Goal: Task Accomplishment & Management: Manage account settings

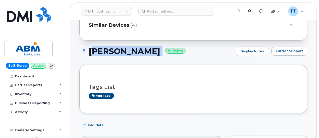
click at [124, 56] on h1 "[PERSON_NAME] Active" at bounding box center [156, 51] width 154 height 9
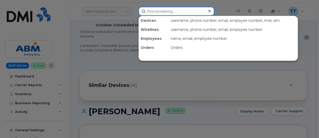
click at [159, 12] on input at bounding box center [176, 11] width 76 height 9
paste input "[PHONE_NUMBER]"
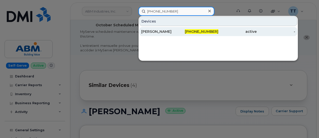
type input "202-381-8241"
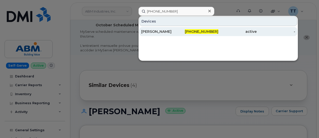
click at [169, 30] on div "ENRIQUE ZULOAGA GOMEZ" at bounding box center [160, 31] width 39 height 5
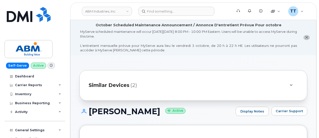
click at [277, 99] on div "Similar Devices (2)" at bounding box center [193, 85] width 228 height 31
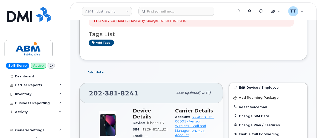
scroll to position [175, 0]
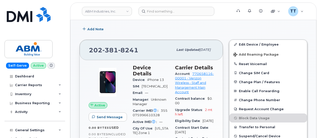
click at [150, 132] on div "City Of Use Washington Zone 1" at bounding box center [151, 130] width 36 height 11
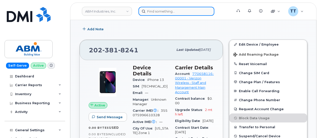
click at [160, 13] on input at bounding box center [176, 11] width 76 height 9
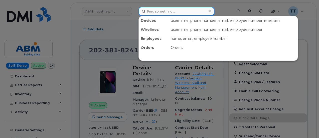
paste input "516-581-6423"
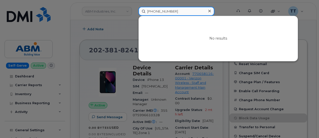
type input "516-581-6423"
drag, startPoint x: 178, startPoint y: 13, endPoint x: 141, endPoint y: 13, distance: 37.5
click at [141, 13] on input "516-581-6423" at bounding box center [176, 11] width 76 height 9
click at [159, 10] on input "516-581-6423" at bounding box center [176, 11] width 76 height 9
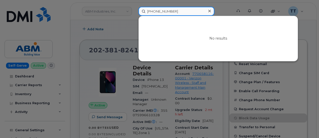
click at [159, 10] on input "516-581-6423" at bounding box center [176, 11] width 76 height 9
drag, startPoint x: 159, startPoint y: 10, endPoint x: 152, endPoint y: 14, distance: 8.2
paste input "681-283-8830"
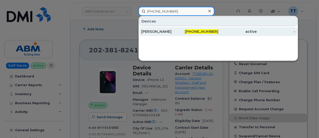
type input "681-283-8830"
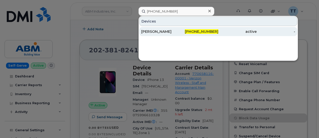
click at [164, 33] on div "JOSEPH S WALTZ" at bounding box center [160, 31] width 39 height 5
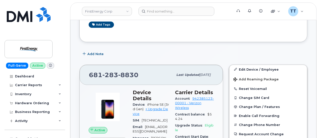
scroll to position [100, 0]
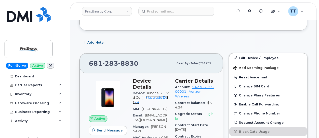
click at [156, 96] on link "+ Upgrade Device" at bounding box center [150, 100] width 35 height 8
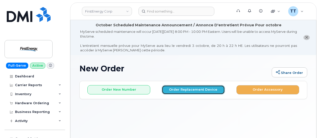
click at [178, 89] on button "Order Replacement Device" at bounding box center [193, 89] width 63 height 9
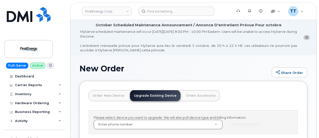
drag, startPoint x: 130, startPoint y: 127, endPoint x: 118, endPoint y: 129, distance: 12.8
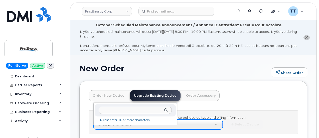
paste input "681-283-8830"
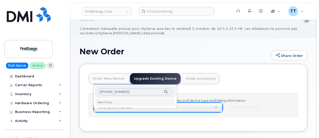
scroll to position [25, 0]
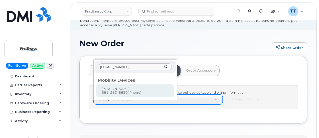
type input "681-283-8830"
type input "843002"
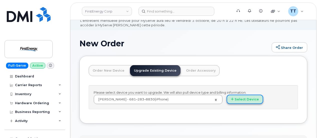
click at [226, 104] on button "Select Device" at bounding box center [244, 99] width 37 height 9
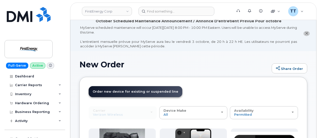
scroll to position [0, 0]
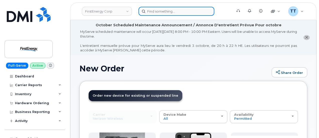
click at [161, 13] on input at bounding box center [176, 11] width 76 height 9
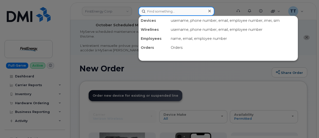
paste input "681-283-8830"
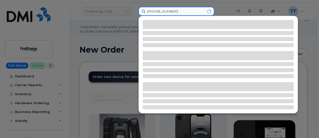
scroll to position [50, 0]
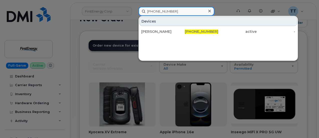
type input "681-283-8830"
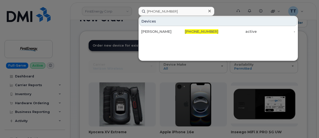
click at [91, 79] on div at bounding box center [159, 69] width 319 height 138
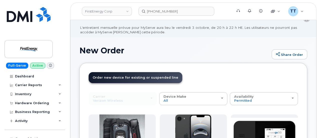
scroll to position [0, 0]
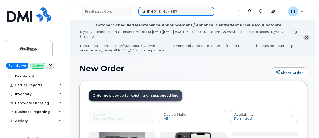
click at [183, 13] on input "681-283-8830" at bounding box center [176, 11] width 76 height 9
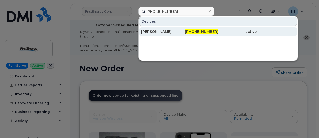
click at [165, 32] on div "JOSEPH S WALTZ" at bounding box center [160, 31] width 39 height 5
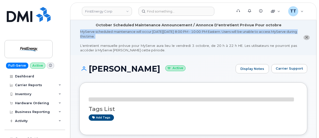
click at [124, 34] on div "MyServe scheduled maintenance will occur on Friday October 3rd, 8:00 PM - 10:00…" at bounding box center [188, 40] width 217 height 23
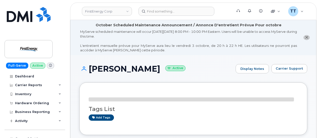
click at [119, 71] on h1 "JOSEPH S WALTZ Active" at bounding box center [156, 68] width 154 height 9
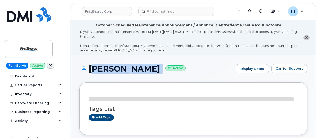
click at [119, 71] on h1 "JOSEPH S WALTZ Active" at bounding box center [156, 68] width 154 height 9
copy h1 "JOSEPH S WALTZ"
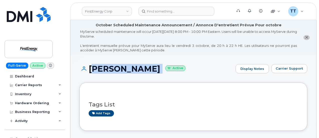
click at [135, 123] on div "Tags List Add tags" at bounding box center [193, 106] width 228 height 48
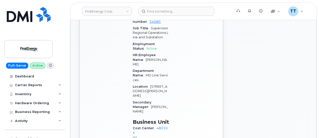
scroll to position [300, 0]
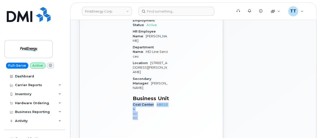
drag, startPoint x: 133, startPoint y: 84, endPoint x: 174, endPoint y: 85, distance: 41.1
click at [174, 85] on div "Device Details Device iPhone SE (3rd Gen) + Upgrade Device SIM 8914800000922291…" at bounding box center [173, 1] width 87 height 253
copy div "Cost Center 480104 NA NA Carrier Details Account 942385123-00001 - Verizon Wire…"
click at [158, 104] on div "Active Send Message 2.40 GB  used 0.00 Bytes  included this month Device Detail…" at bounding box center [151, 10] width 143 height 274
click at [158, 102] on div "Device Details Device iPhone SE (3rd Gen) + Upgrade Device SIM 8914800000922291…" at bounding box center [151, 1] width 42 height 253
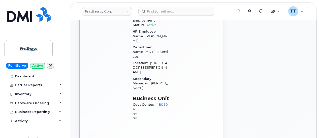
scroll to position [225, 0]
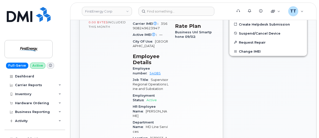
drag, startPoint x: 286, startPoint y: 132, endPoint x: 276, endPoint y: 130, distance: 10.1
click at [285, 132] on div "Edit Device / Employee Add Roaming Package Reset Voicemail Change SIM Card Chan…" at bounding box center [268, 75] width 84 height 301
click at [159, 17] on header "FirstEnergy Corp Support Alerts Knowledge Base Quicklinks Suspend / Cancel Devi…" at bounding box center [193, 12] width 246 height 18
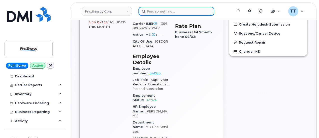
click at [160, 14] on input at bounding box center [176, 11] width 76 height 9
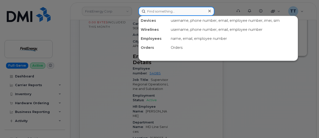
paste input "913-416-2183"
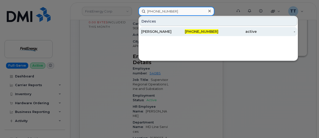
type input "913-416-2183"
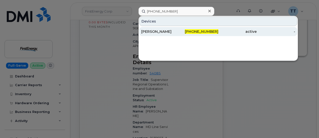
click at [171, 35] on div "Anthony Koeppen" at bounding box center [160, 31] width 39 height 9
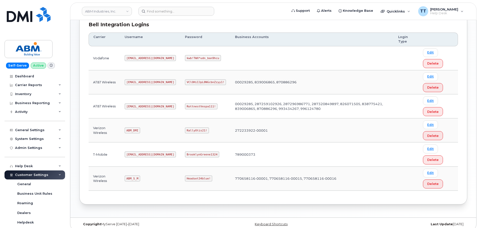
scroll to position [78, 0]
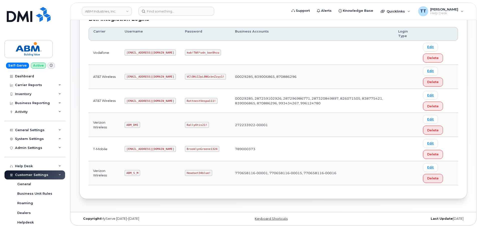
click at [132, 125] on code "ABM_DMI" at bounding box center [132, 125] width 15 height 6
copy code "ABM_DMI"
click at [154, 127] on td "ABM_DMI" at bounding box center [150, 125] width 60 height 24
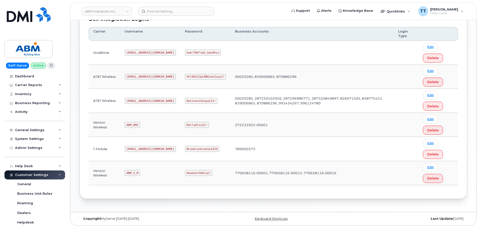
click at [185, 125] on code "RallyOtis21!" at bounding box center [197, 125] width 24 height 6
copy code "RallyOtis21!"
click at [185, 113] on td "RallyOtis21!" at bounding box center [205, 125] width 50 height 24
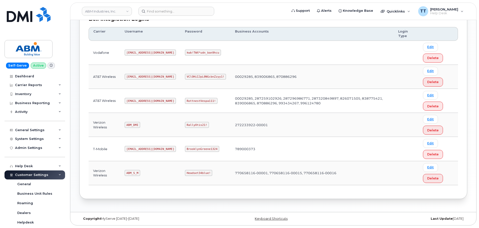
click at [131, 174] on code "ABM_S_M" at bounding box center [132, 173] width 15 height 6
copy code "ABM_S_M"
click at [185, 171] on code "Headset34blue!" at bounding box center [198, 173] width 27 height 6
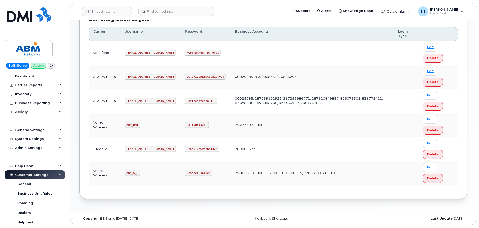
click at [185, 174] on code "Headset34blue!" at bounding box center [198, 173] width 27 height 6
copy code "Headset34blue!"
click at [203, 167] on td "Headset34blue!" at bounding box center [205, 173] width 50 height 24
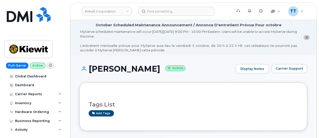
click at [108, 71] on h1 "Anthony Koeppen Active" at bounding box center [156, 68] width 154 height 9
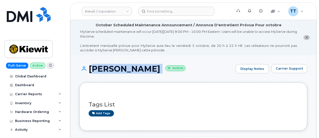
click at [108, 71] on h1 "Anthony Koeppen Active" at bounding box center [156, 68] width 154 height 9
copy h1 "Anthony Koeppen"
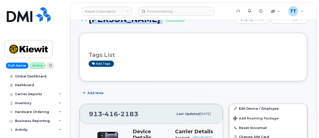
scroll to position [75, 0]
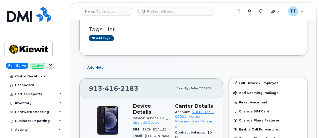
click at [176, 63] on div "Add Note" at bounding box center [193, 67] width 228 height 9
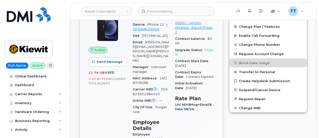
scroll to position [125, 0]
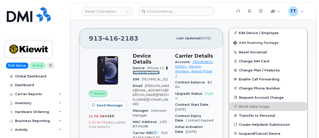
click at [138, 66] on link "+ Upgrade Device" at bounding box center [150, 70] width 35 height 8
click at [104, 37] on span "416" at bounding box center [110, 39] width 16 height 8
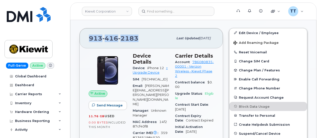
click at [104, 37] on span "416" at bounding box center [110, 39] width 16 height 8
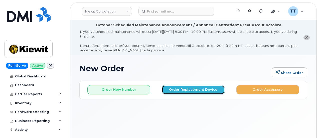
click at [176, 89] on button "Order Replacement Device" at bounding box center [193, 89] width 63 height 9
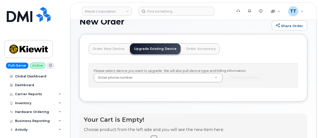
click at [102, 52] on link "Order New Device" at bounding box center [109, 48] width 40 height 11
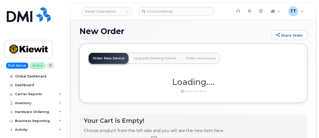
click at [149, 60] on link "Upgrade Existing Device" at bounding box center [155, 58] width 51 height 11
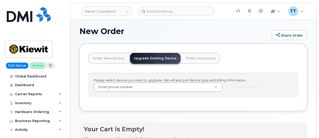
scroll to position [47, 0]
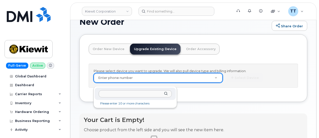
drag, startPoint x: 117, startPoint y: 97, endPoint x: 107, endPoint y: 94, distance: 10.6
paste input "913-416-2183"
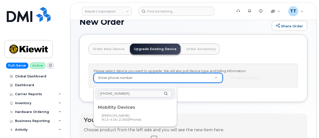
type input "913-416-2183"
click at [123, 108] on div "Mobility Devices" at bounding box center [135, 106] width 75 height 6
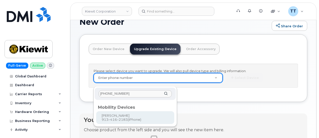
type input "1174019"
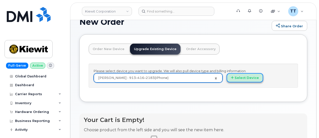
click at [226, 79] on button "Select Device" at bounding box center [244, 77] width 37 height 9
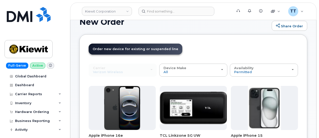
scroll to position [97, 0]
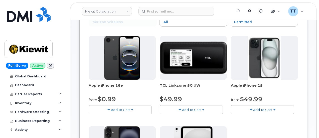
click at [113, 108] on span "Add To Cart" at bounding box center [120, 110] width 19 height 4
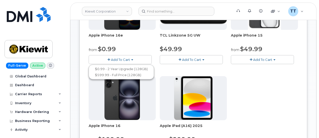
click at [215, 101] on div "Apple iPhone 16e from $0.99 Add To Cart $0.99 - 2 Year Upgrade (128GB) $599.99 …" at bounding box center [193, 74] width 209 height 176
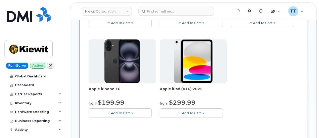
scroll to position [147, 0]
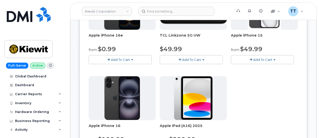
click at [114, 58] on span "Add To Cart" at bounding box center [120, 60] width 19 height 4
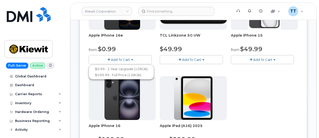
click at [200, 98] on div "Apple iPhone 16e from $0.99 Add To Cart $0.99 - 2 Year Upgrade (128GB) $599.99 …" at bounding box center [193, 74] width 209 height 176
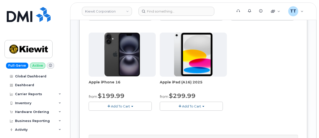
scroll to position [222, 0]
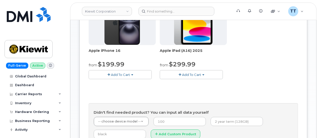
click at [118, 73] on span "Add To Cart" at bounding box center [120, 75] width 19 height 4
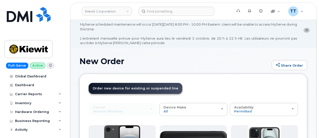
scroll to position [0, 0]
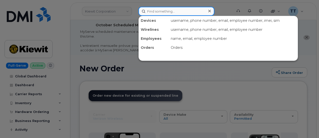
click at [155, 14] on input at bounding box center [176, 11] width 76 height 9
paste input "Michael sands"
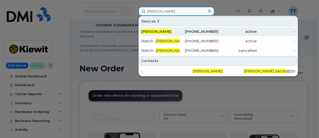
type input "Michael sands"
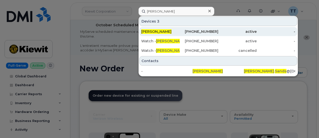
click at [195, 32] on div "780-722-4429" at bounding box center [199, 31] width 39 height 5
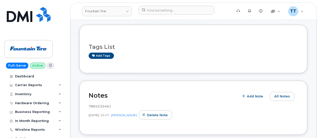
scroll to position [25, 0]
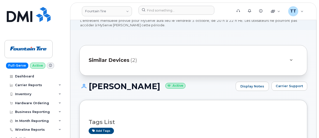
click at [125, 86] on h1 "[PERSON_NAME] Active" at bounding box center [156, 86] width 154 height 9
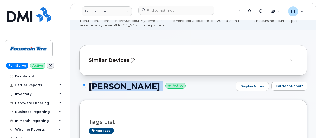
click at [125, 86] on h1 "[PERSON_NAME] Active" at bounding box center [156, 86] width 154 height 9
copy h1 "[PERSON_NAME]"
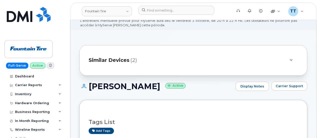
click at [171, 90] on h1 "[PERSON_NAME] Active" at bounding box center [156, 86] width 154 height 9
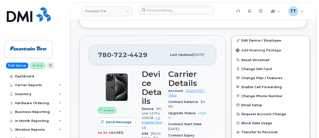
scroll to position [225, 0]
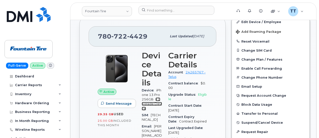
click at [150, 103] on link "+ Upgrade Device" at bounding box center [152, 103] width 20 height 13
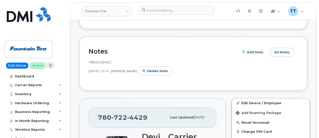
scroll to position [175, 0]
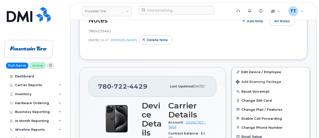
click at [125, 85] on span "722" at bounding box center [119, 87] width 16 height 8
copy span "[PHONE_NUMBER]"
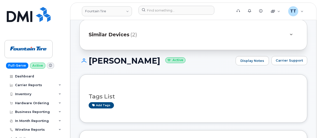
scroll to position [25, 0]
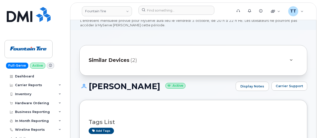
click at [102, 83] on h1 "[PERSON_NAME] Active" at bounding box center [156, 86] width 154 height 9
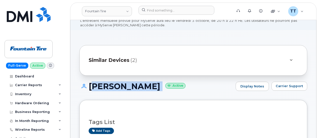
click at [102, 83] on h1 "[PERSON_NAME] Active" at bounding box center [156, 86] width 154 height 9
copy h1 "[PERSON_NAME]"
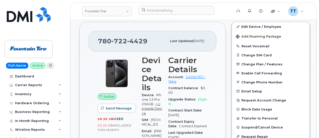
scroll to position [225, 0]
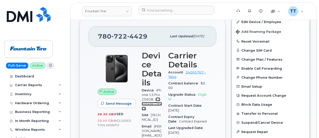
click at [148, 103] on link "+ Upgrade Device" at bounding box center [152, 103] width 20 height 13
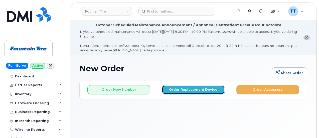
click at [184, 89] on button "Order Replacement Device" at bounding box center [193, 89] width 63 height 9
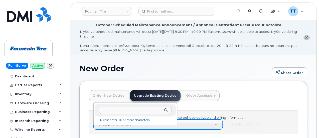
drag, startPoint x: 145, startPoint y: 129, endPoint x: 121, endPoint y: 110, distance: 31.0
click at [121, 110] on input "text" at bounding box center [135, 110] width 73 height 7
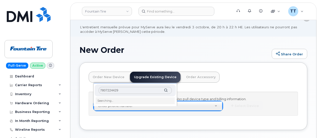
scroll to position [25, 0]
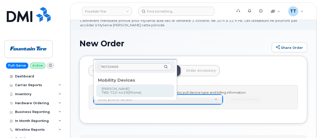
type input "7807224429"
type input "32456"
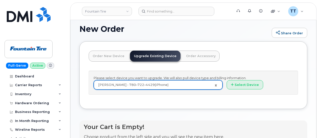
scroll to position [47, 0]
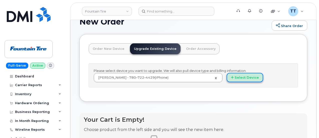
click at [226, 82] on button "Select Device" at bounding box center [244, 77] width 37 height 9
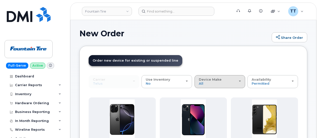
scroll to position [25, 0]
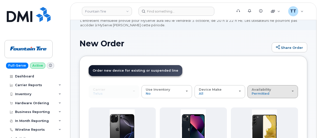
click at [251, 93] on div "Availability Permitted All" at bounding box center [272, 92] width 42 height 8
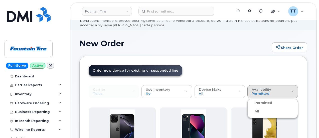
click at [248, 108] on label "All" at bounding box center [253, 111] width 11 height 6
click at [0, 0] on input "All" at bounding box center [0, 0] width 0 height 0
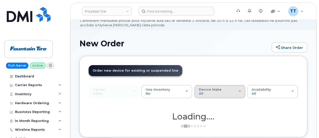
click at [199, 92] on div "Device Make All Aircard Android Cell Phone HUB iPhone Tablet" at bounding box center [220, 92] width 42 height 8
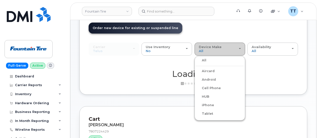
scroll to position [75, 0]
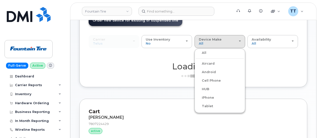
click at [196, 97] on label "iPhone" at bounding box center [205, 98] width 18 height 6
click at [0, 0] on input "iPhone" at bounding box center [0, 0] width 0 height 0
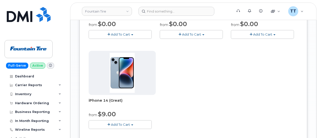
scroll to position [550, 0]
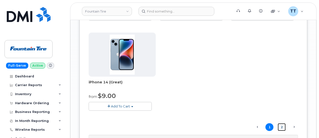
click at [277, 125] on link "2" at bounding box center [281, 127] width 8 height 8
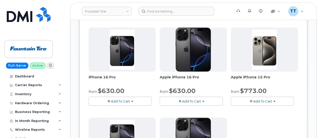
scroll to position [500, 0]
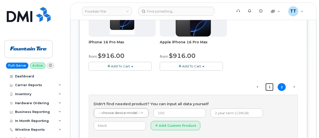
click at [265, 85] on link "1" at bounding box center [269, 87] width 8 height 8
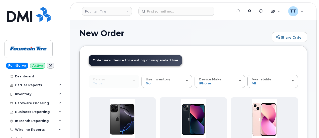
scroll to position [0, 0]
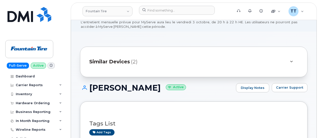
scroll to position [75, 0]
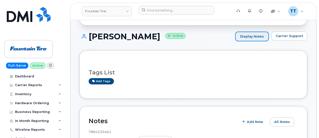
click at [255, 38] on link "Display Notes" at bounding box center [252, 37] width 34 height 10
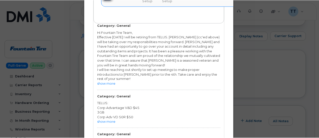
scroll to position [25, 0]
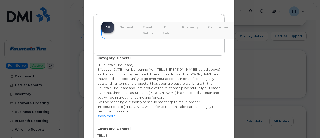
click at [252, 59] on div "× Notes All General Email Setup IT Setup [GEOGRAPHIC_DATA] Procurement Accounti…" at bounding box center [160, 69] width 320 height 138
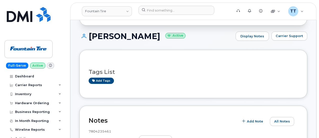
click at [118, 38] on h1 "[PERSON_NAME] Active" at bounding box center [156, 36] width 154 height 9
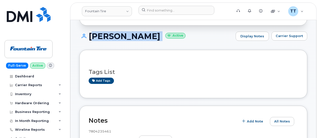
click at [118, 38] on h1 "[PERSON_NAME] Active" at bounding box center [156, 36] width 154 height 9
copy h1 "[PERSON_NAME]"
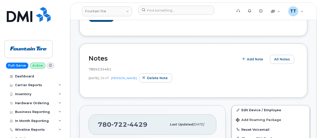
scroll to position [200, 0]
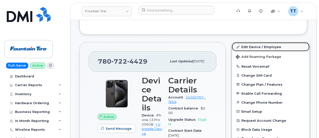
click at [260, 45] on link "Edit Device / Employee" at bounding box center [271, 46] width 78 height 9
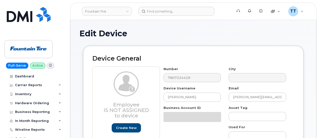
select select "1351"
select select "614"
select select "1363"
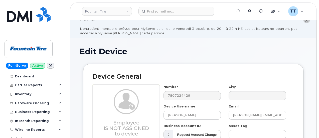
scroll to position [25, 0]
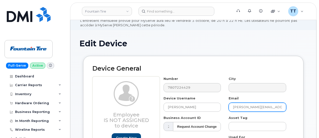
click at [247, 108] on input "Michael.Sands@FountainTire.com" at bounding box center [257, 107] width 58 height 9
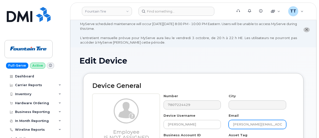
scroll to position [0, 0]
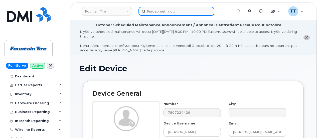
click at [158, 14] on input at bounding box center [176, 11] width 76 height 9
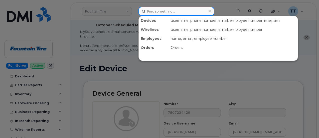
paste input "355135956674084"
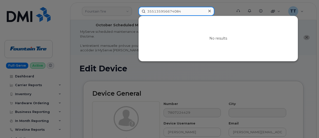
type input "355135956674084"
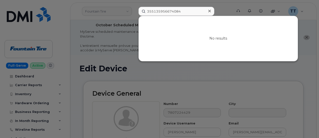
click at [290, 74] on div at bounding box center [159, 69] width 319 height 138
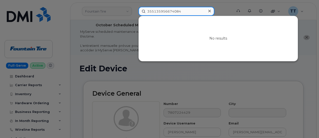
click at [160, 13] on input "355135956674084" at bounding box center [176, 11] width 76 height 9
paste input "972-877-0888"
type input "972-877-0888"
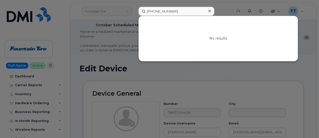
drag, startPoint x: 291, startPoint y: 73, endPoint x: 288, endPoint y: 71, distance: 3.2
click at [291, 73] on div at bounding box center [159, 69] width 319 height 138
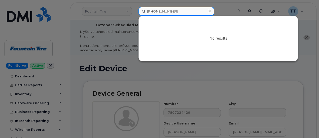
click at [164, 12] on input "972-877-0888" at bounding box center [176, 11] width 76 height 9
paste input "357415878408615"
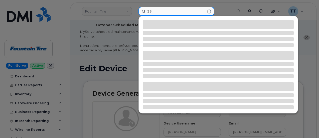
type input "3"
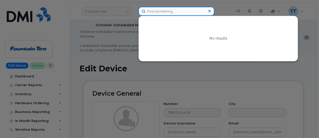
paste input "Jessica ruiz"
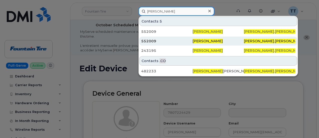
type input "Jessica ruiz"
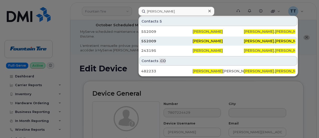
click at [171, 38] on div "552009" at bounding box center [166, 41] width 51 height 9
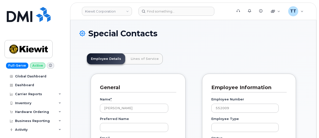
scroll to position [16, 0]
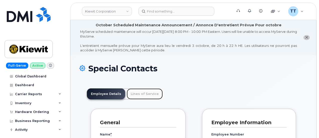
click at [140, 96] on link "Lines of Service" at bounding box center [145, 93] width 36 height 11
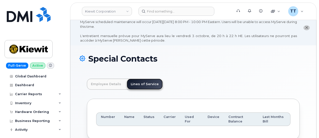
scroll to position [0, 0]
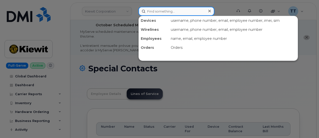
click at [151, 8] on input at bounding box center [176, 11] width 76 height 9
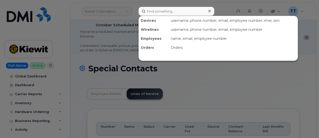
click at [99, 103] on div at bounding box center [159, 69] width 319 height 138
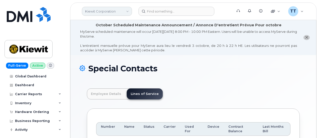
click at [105, 10] on link "Kiewit Corporation" at bounding box center [107, 11] width 50 height 9
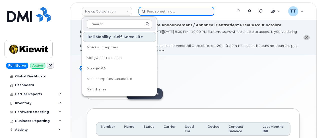
click at [164, 13] on input at bounding box center [176, 11] width 76 height 9
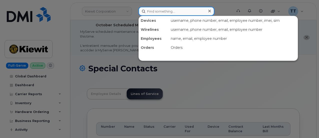
paste input "559-630-1515"
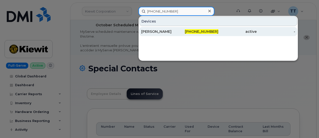
type input "559-630-1515"
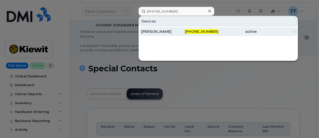
click at [164, 32] on div "Jeffrey Rice" at bounding box center [160, 31] width 39 height 5
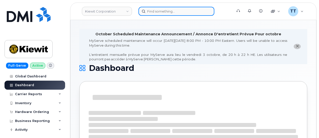
click at [165, 11] on input at bounding box center [176, 11] width 76 height 9
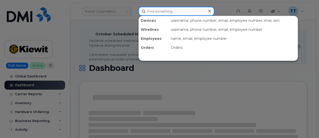
paste input "300707"
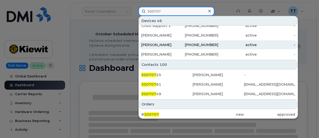
scroll to position [218, 0]
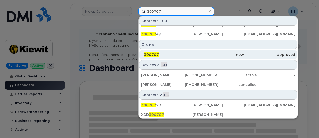
type input "300707"
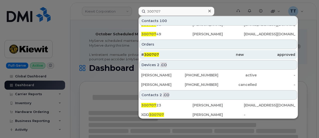
click at [203, 53] on div "new" at bounding box center [217, 54] width 51 height 5
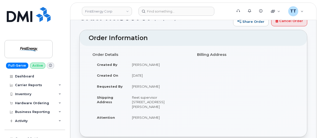
scroll to position [50, 0]
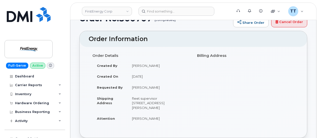
click at [154, 128] on div "Order Details Created By [PERSON_NAME] Created On [DATE] Requested By [PERSON_N…" at bounding box center [193, 92] width 227 height 91
click at [137, 86] on td "[PERSON_NAME]" at bounding box center [158, 87] width 62 height 11
copy tbody "[PERSON_NAME]"
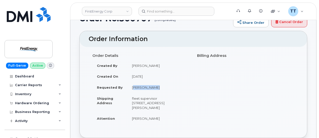
click at [164, 89] on td "[PERSON_NAME]" at bounding box center [158, 87] width 62 height 11
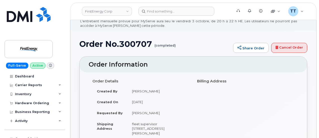
scroll to position [0, 0]
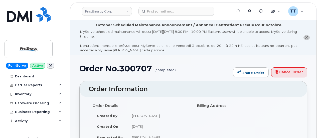
click at [109, 68] on h1 "Order No.300707 (completed)" at bounding box center [154, 68] width 151 height 9
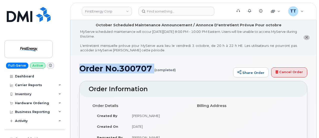
click at [109, 68] on h1 "Order No.300707 (completed)" at bounding box center [154, 68] width 151 height 9
copy h1 "Order No.300707"
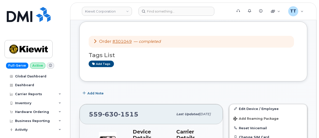
scroll to position [75, 0]
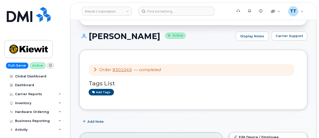
click at [110, 37] on h1 "Jeffrey Rice Active" at bounding box center [156, 36] width 154 height 9
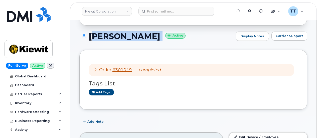
click at [110, 37] on h1 "Jeffrey Rice Active" at bounding box center [156, 36] width 154 height 9
copy h1 "Jeffrey Rice"
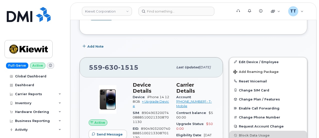
scroll to position [175, 0]
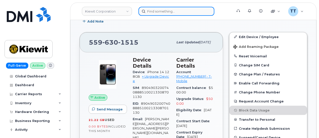
click at [154, 12] on input at bounding box center [176, 11] width 76 height 9
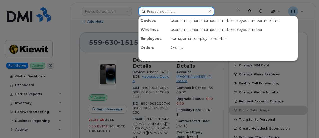
paste input "864-749-2843"
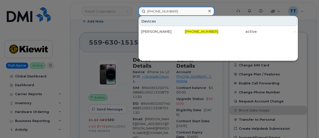
type input "864-749-2843"
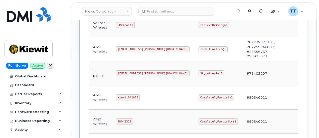
scroll to position [242, 0]
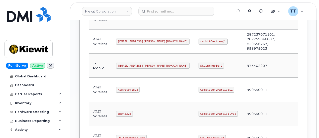
click at [136, 63] on code "[EMAIL_ADDRESS][PERSON_NAME][DOMAIN_NAME]" at bounding box center [153, 66] width 74 height 6
click at [132, 63] on code "[EMAIL_ADDRESS][PERSON_NAME][DOMAIN_NAME]" at bounding box center [153, 66] width 74 height 6
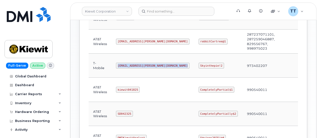
click at [132, 63] on code "[EMAIL_ADDRESS][PERSON_NAME][DOMAIN_NAME]" at bounding box center [153, 66] width 74 height 6
click at [198, 65] on code "Skyinthepie!2" at bounding box center [211, 66] width 26 height 6
copy code "Skyinthepie!2"
